Goal: Transaction & Acquisition: Purchase product/service

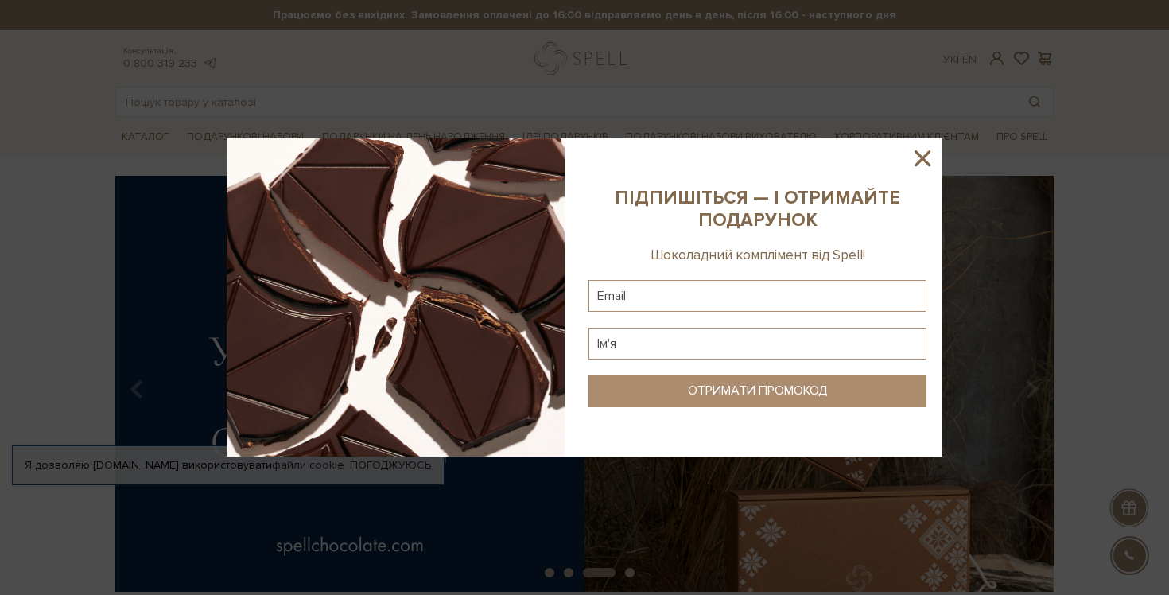
click at [472, 218] on img at bounding box center [396, 297] width 338 height 318
click at [926, 159] on icon at bounding box center [922, 158] width 27 height 27
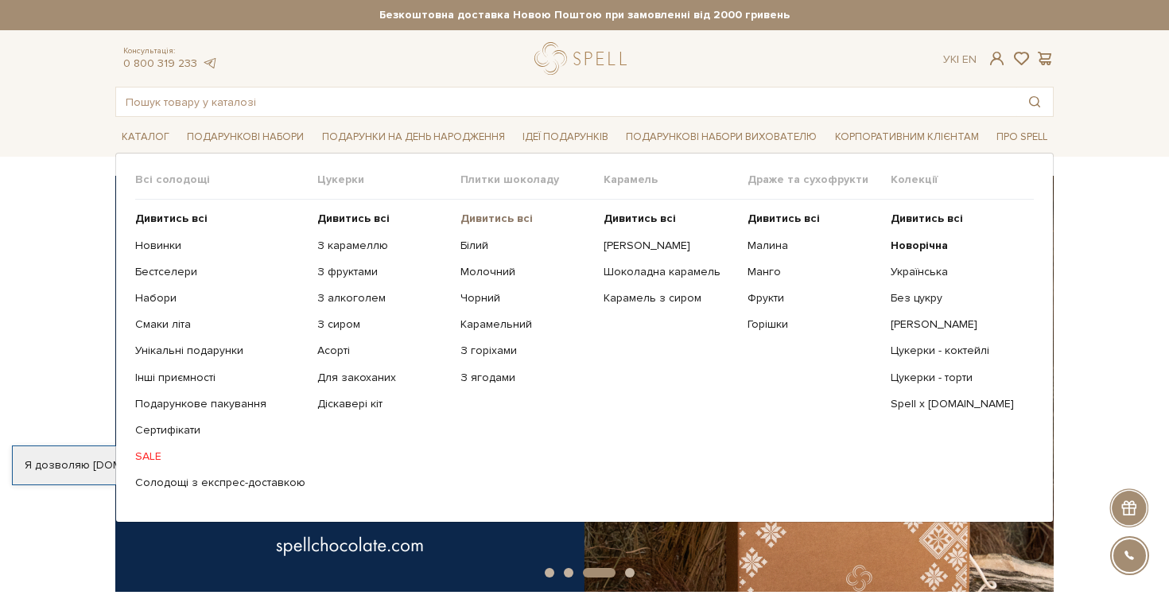
click at [501, 216] on b "Дивитись всі" at bounding box center [497, 219] width 72 height 14
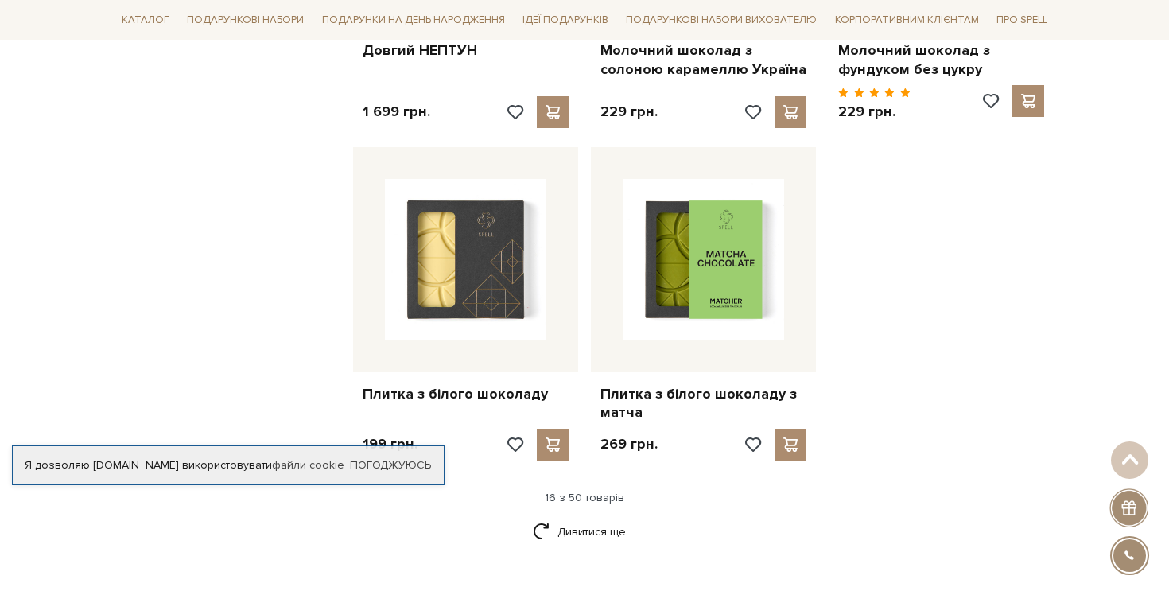
scroll to position [1959, 0]
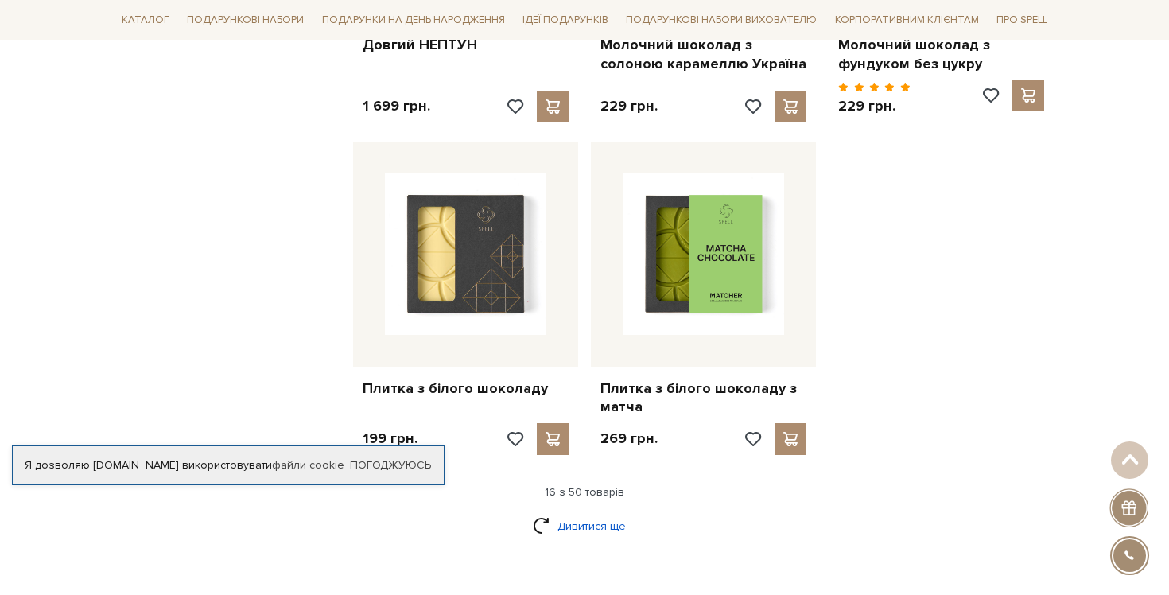
click at [601, 515] on link "Дивитися ще" at bounding box center [584, 526] width 103 height 28
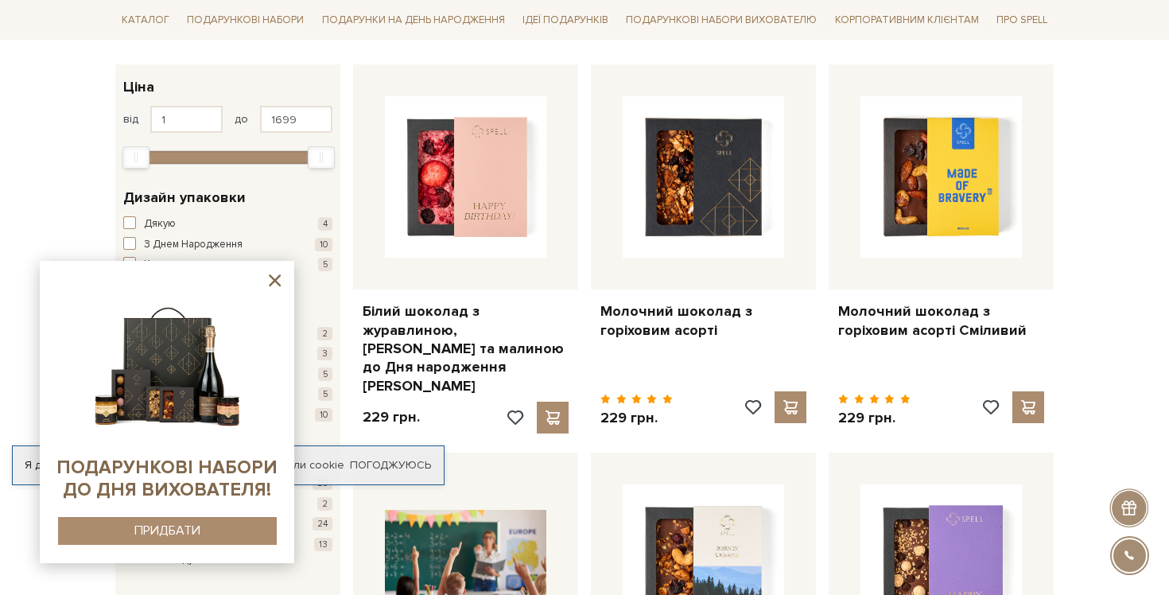
scroll to position [267, 0]
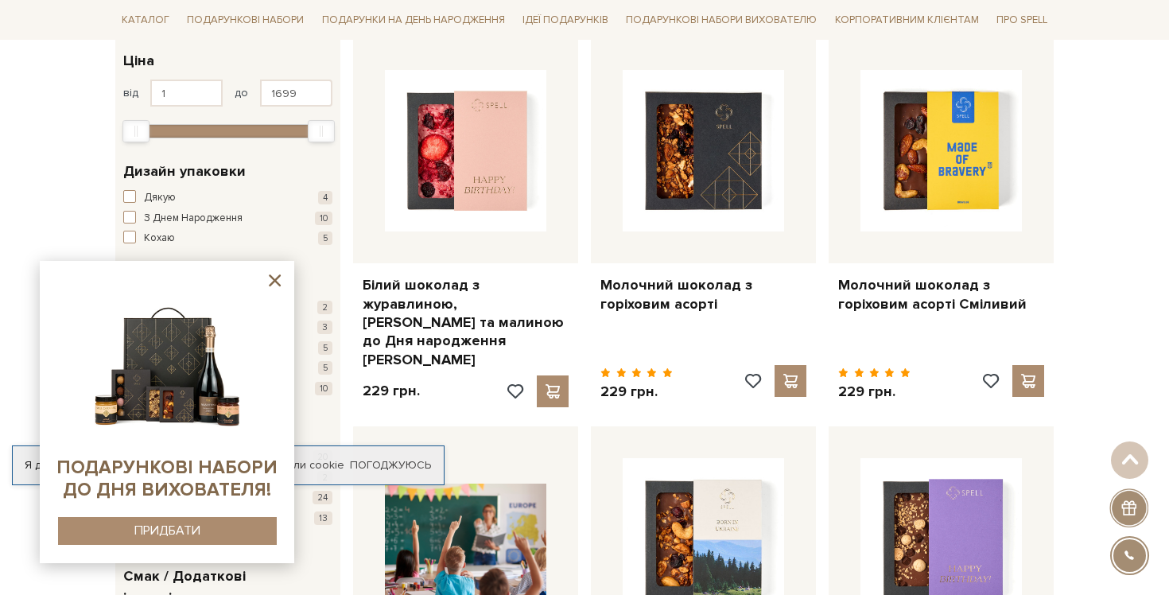
click at [277, 280] on icon at bounding box center [275, 280] width 20 height 20
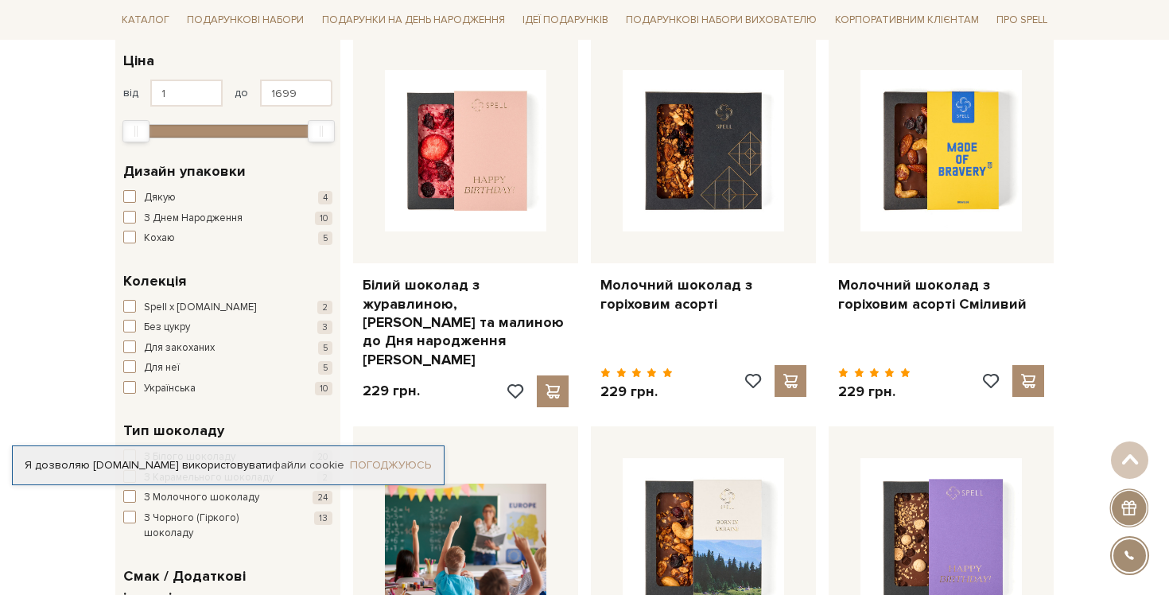
click at [383, 465] on link "Погоджуюсь" at bounding box center [390, 465] width 81 height 14
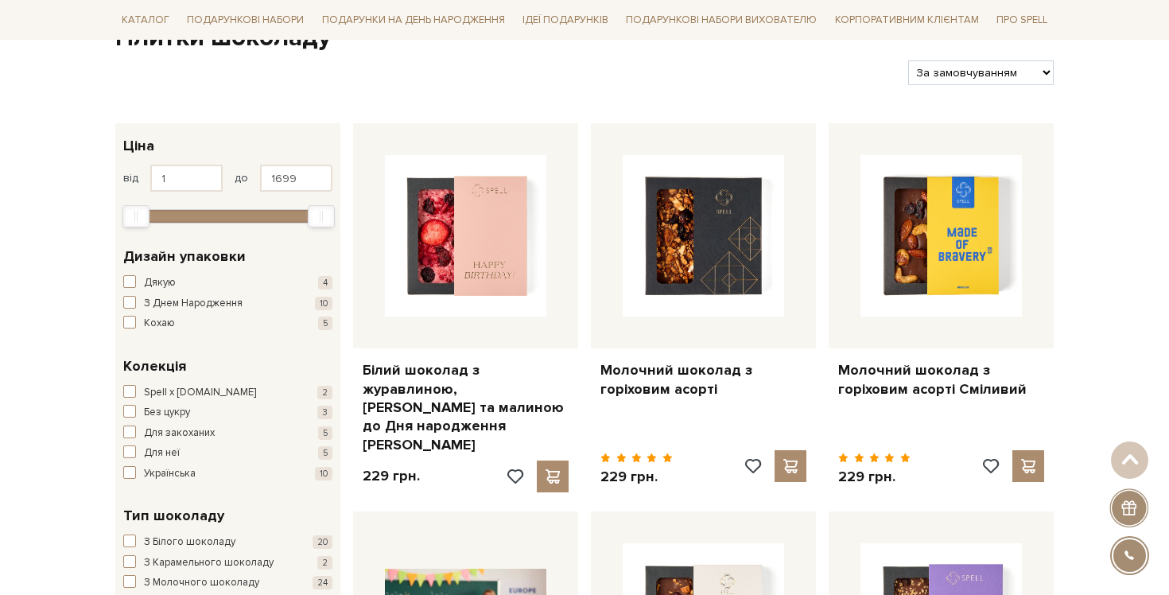
scroll to position [183, 0]
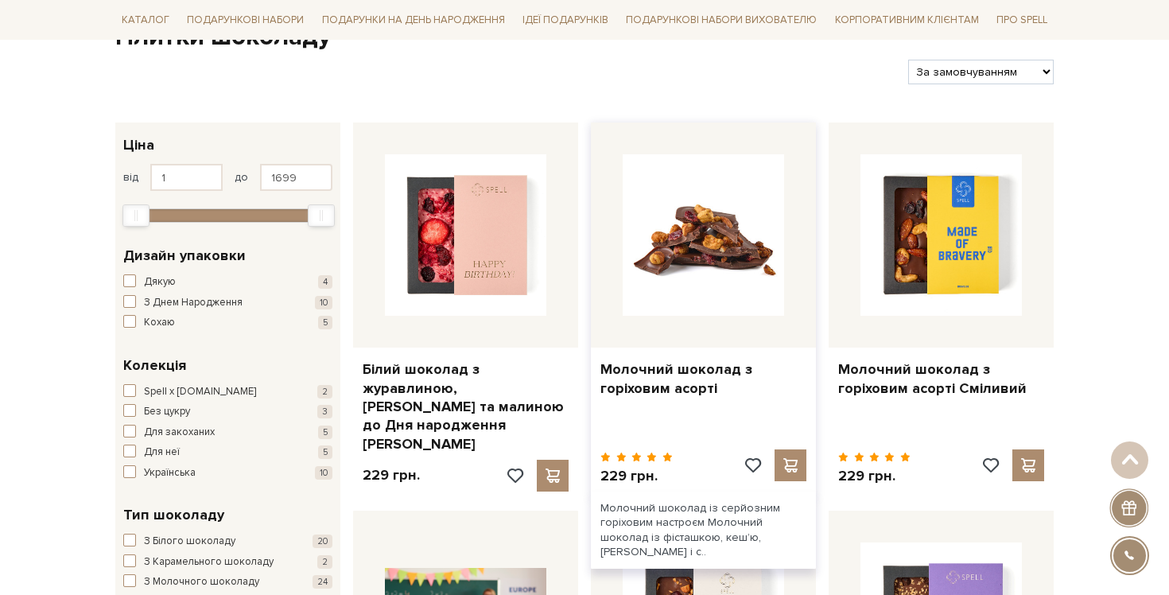
click at [748, 239] on img at bounding box center [703, 234] width 161 height 161
